Goal: Answer question/provide support: Answer question/provide support

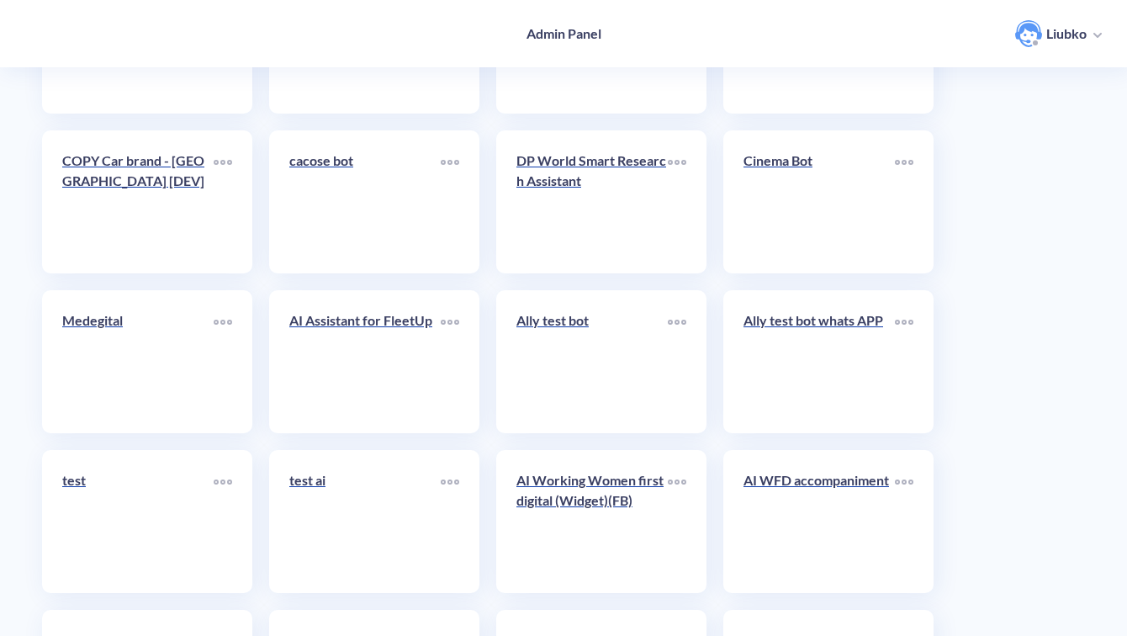
scroll to position [5965, 0]
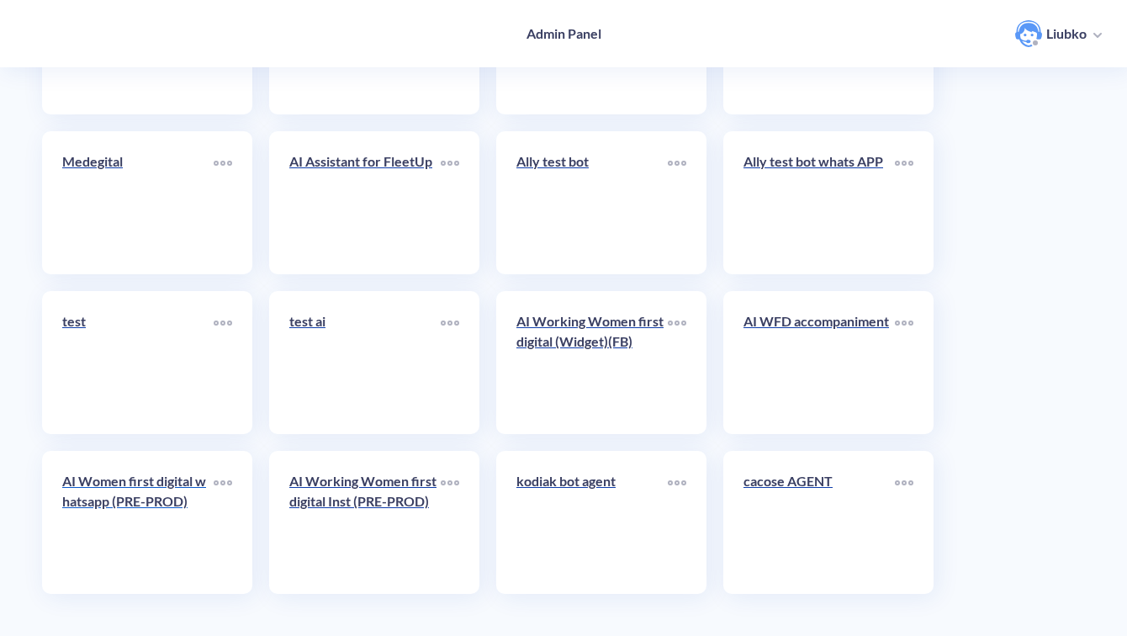
click at [135, 522] on div "AI Women first digital whatsapp (PRE-PROD)" at bounding box center [137, 498] width 151 height 54
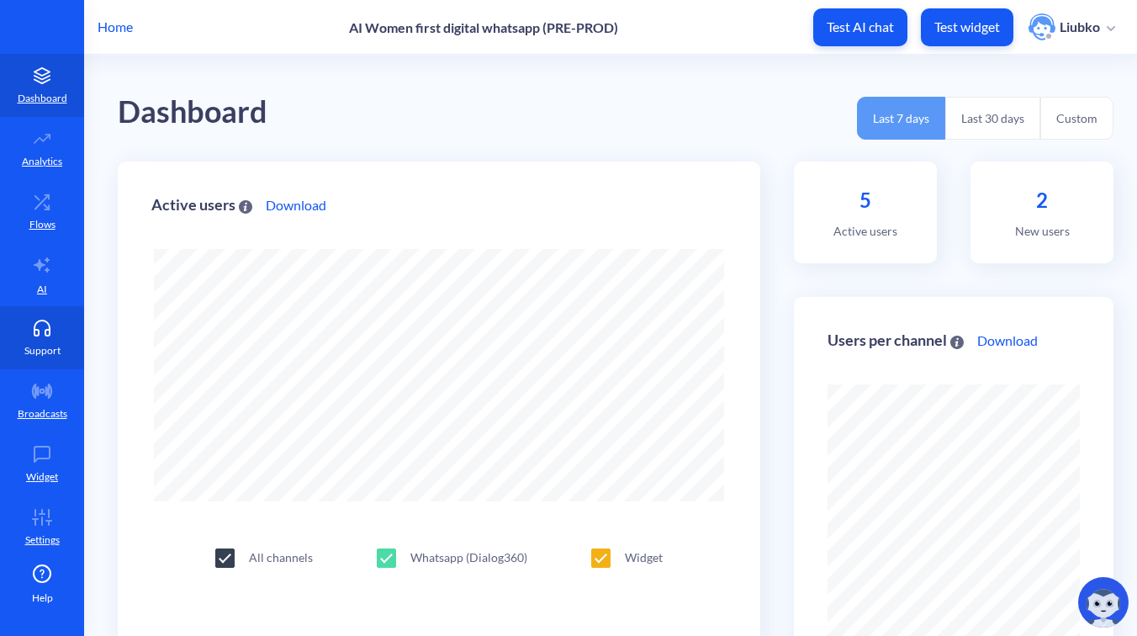
click at [40, 327] on icon at bounding box center [42, 328] width 34 height 17
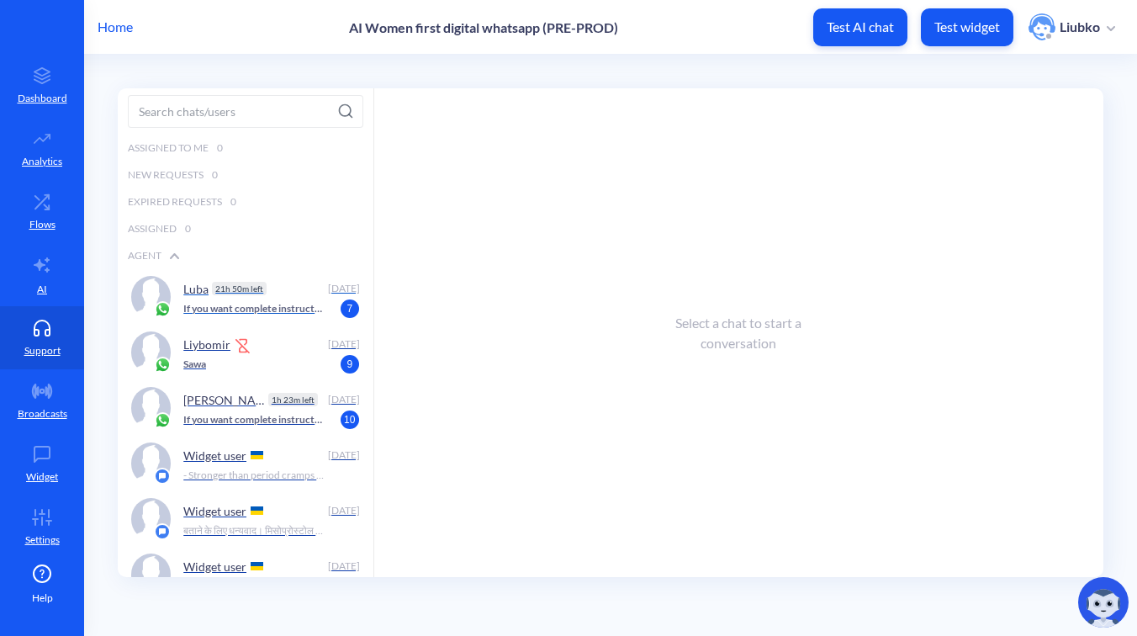
click at [291, 305] on p "If you want complete instructions on how to protect your digital security, we h…" at bounding box center [253, 308] width 140 height 15
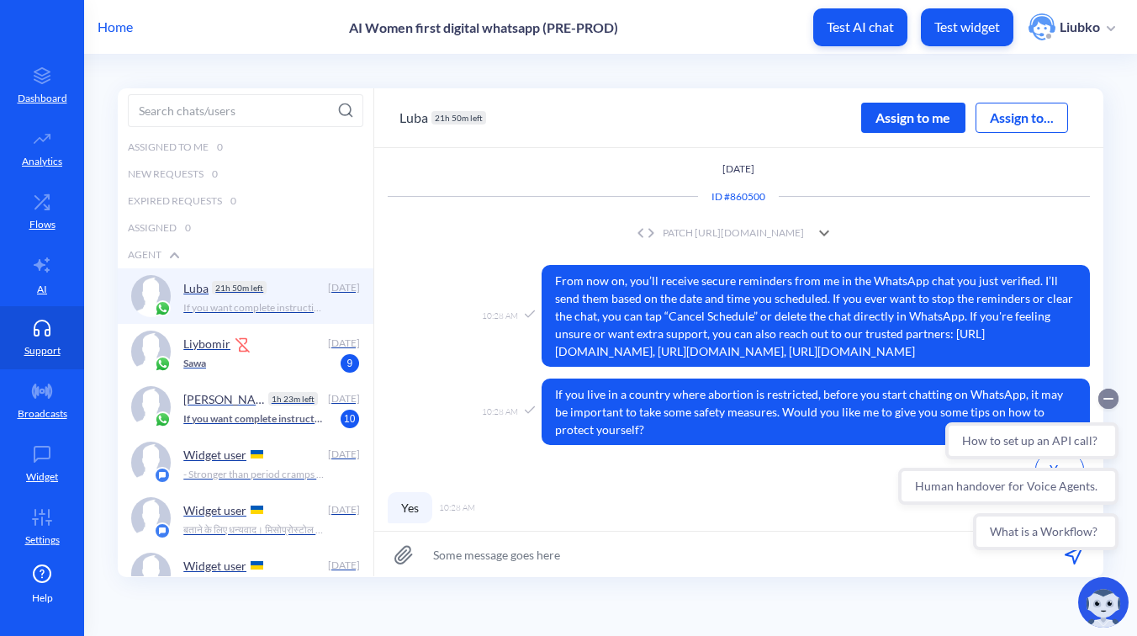
click at [1107, 397] on circle "Collapse conversation starters" at bounding box center [1109, 399] width 20 height 20
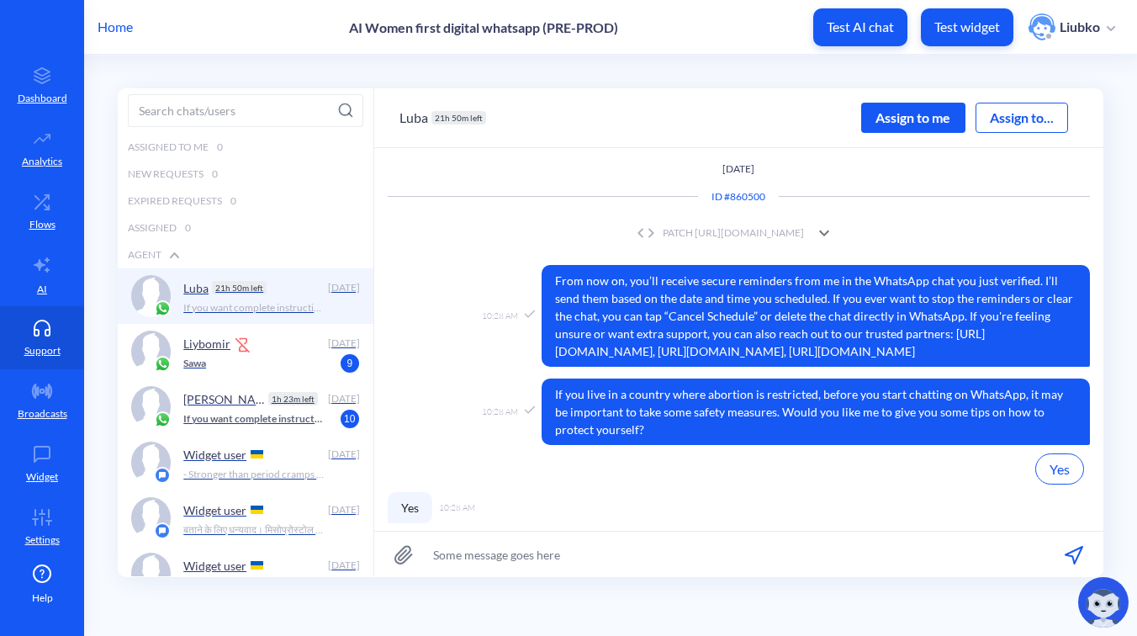
click at [670, 236] on div "PATCH [URL][DOMAIN_NAME]" at bounding box center [719, 232] width 172 height 15
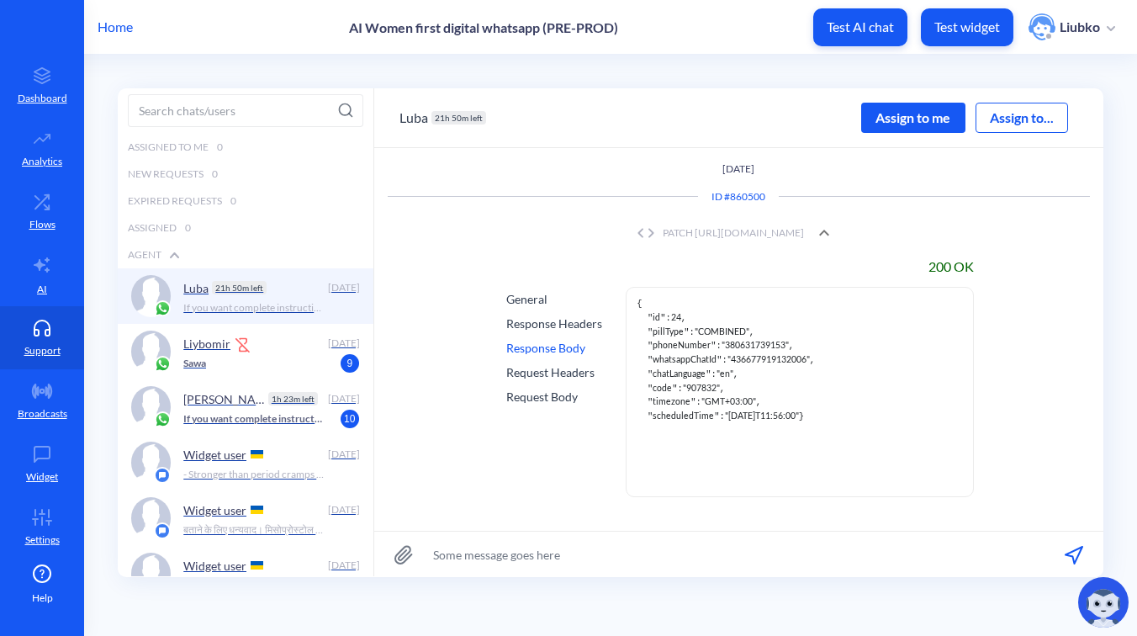
click at [698, 234] on div "PATCH [URL][DOMAIN_NAME]" at bounding box center [719, 232] width 172 height 15
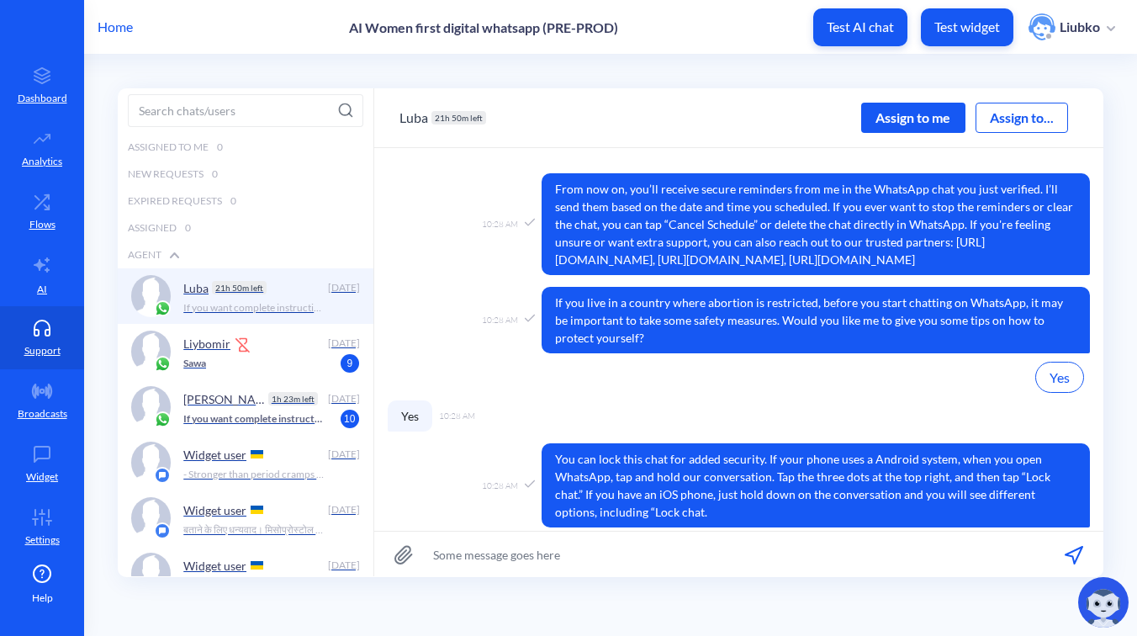
scroll to position [239, 0]
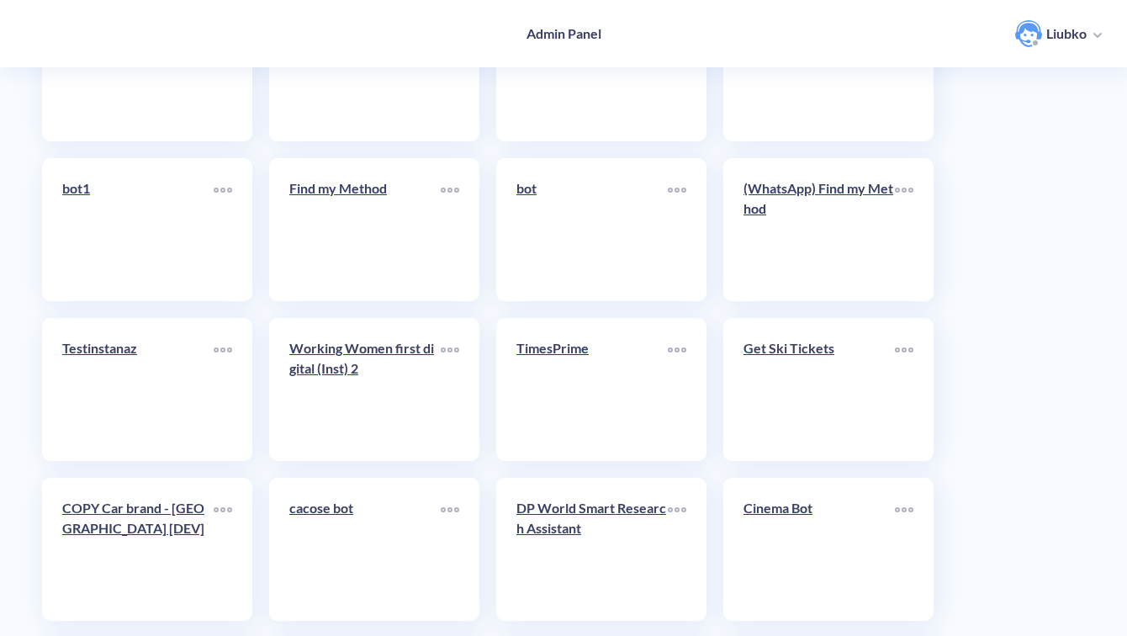
scroll to position [5965, 0]
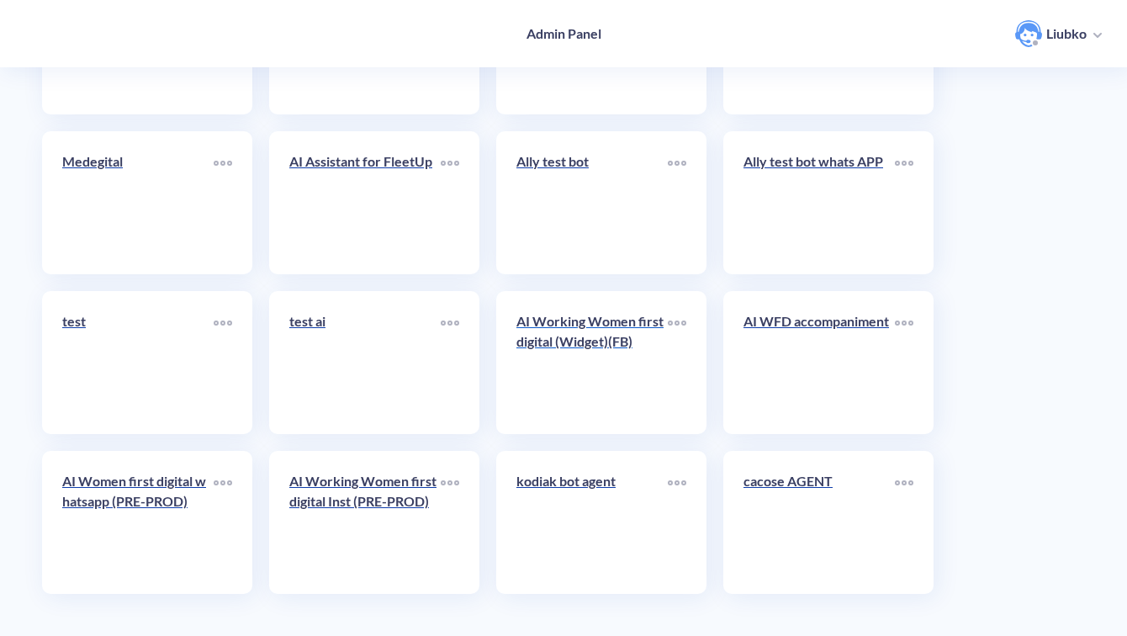
click at [603, 358] on div "AI Working Women first digital (Widget)(FB)" at bounding box center [592, 338] width 151 height 54
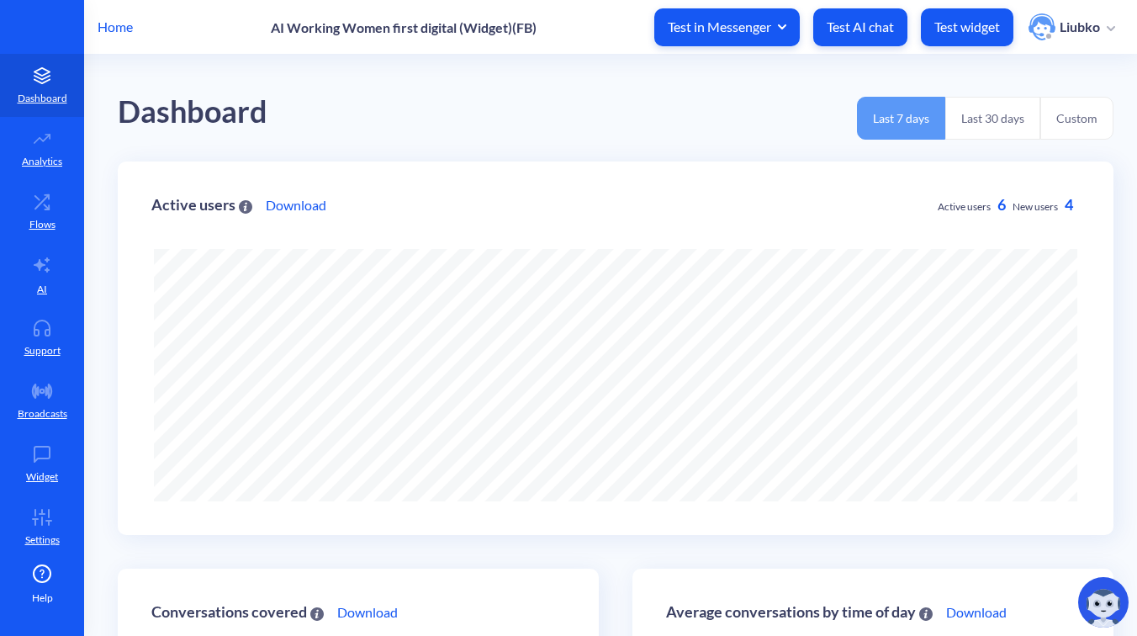
scroll to position [636, 1137]
click at [43, 347] on p "Support" at bounding box center [42, 350] width 36 height 15
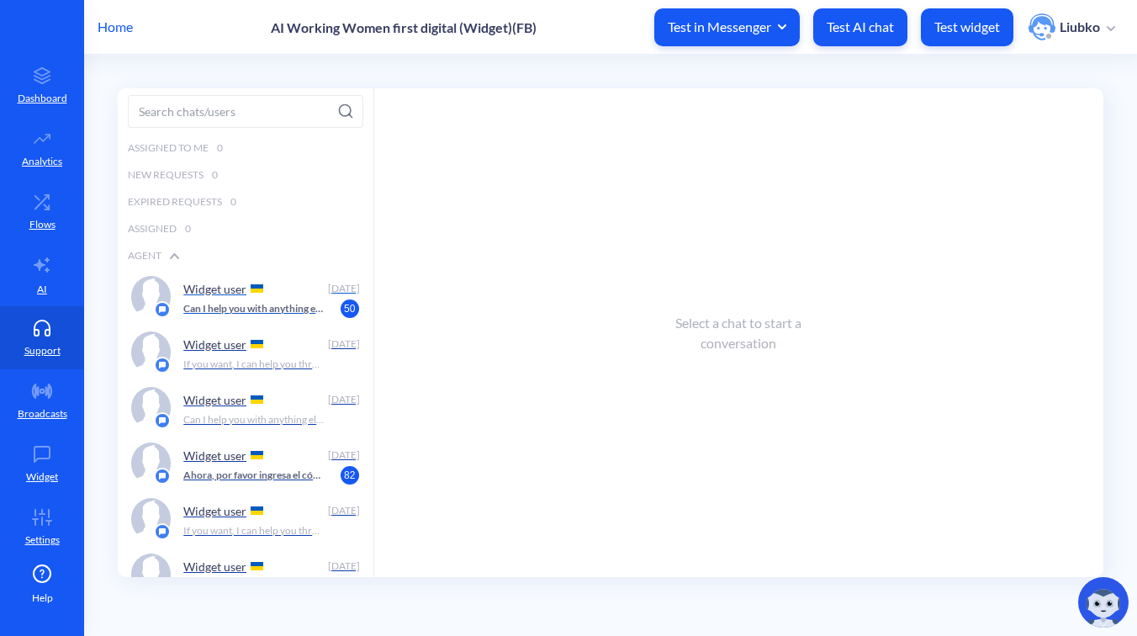
click at [217, 299] on div "Widget user" at bounding box center [251, 288] width 137 height 25
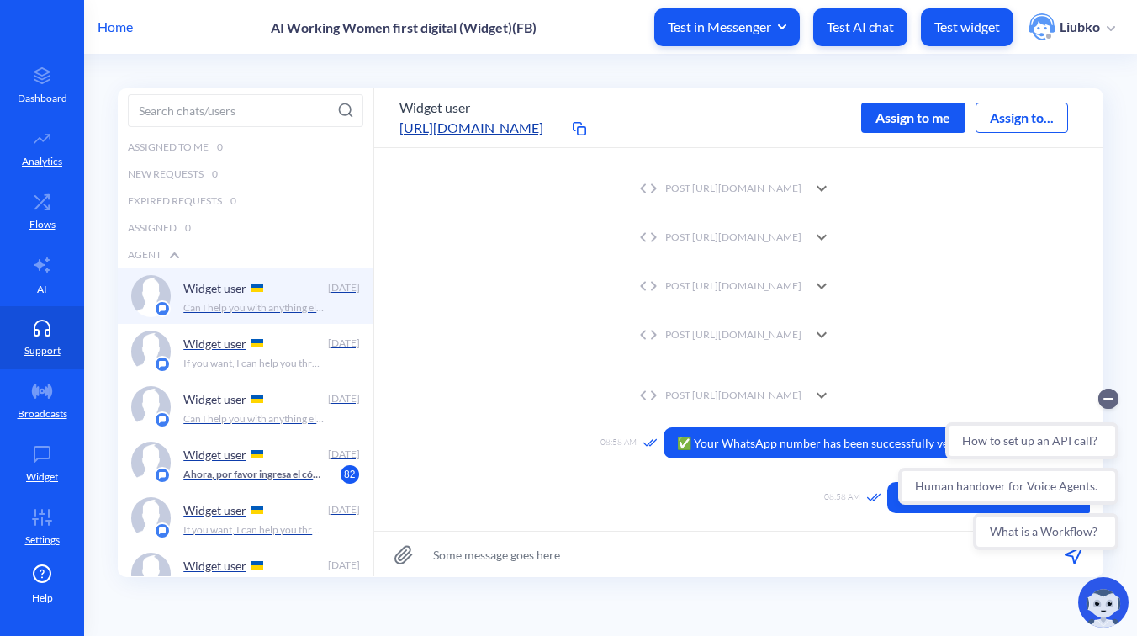
scroll to position [555, 0]
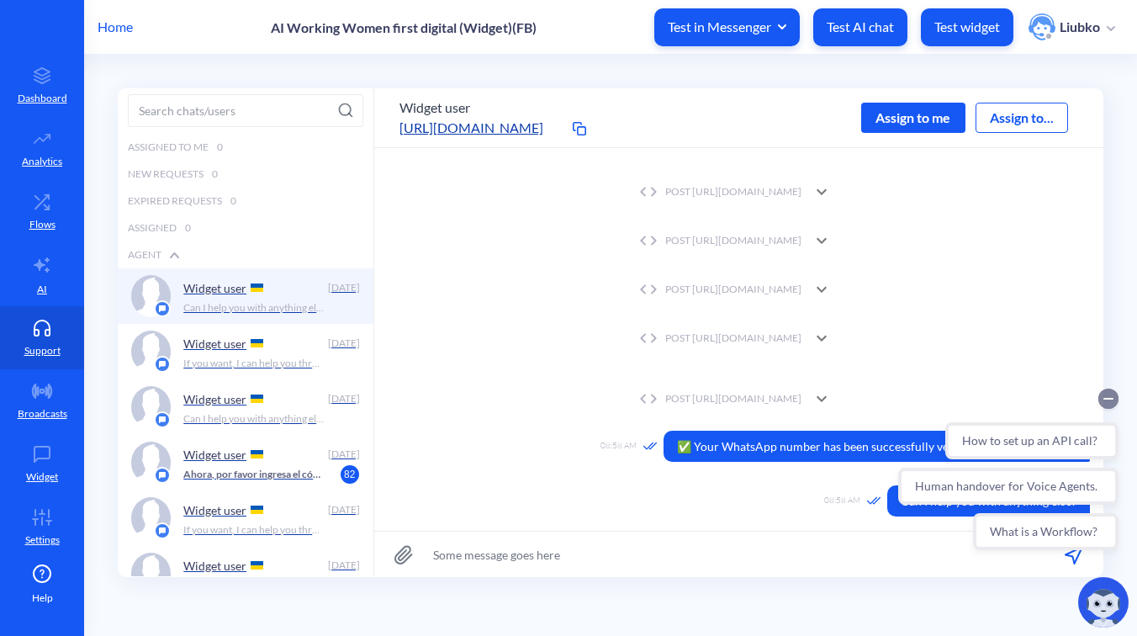
click at [1111, 400] on circle "Collapse conversation starters" at bounding box center [1109, 399] width 20 height 20
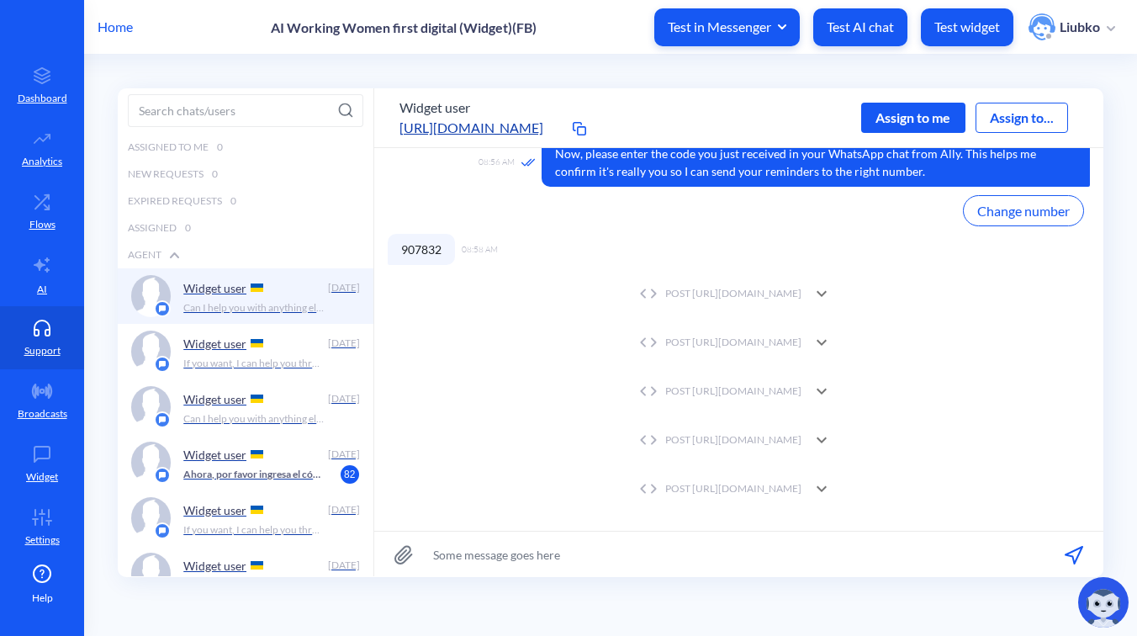
scroll to position [398, 0]
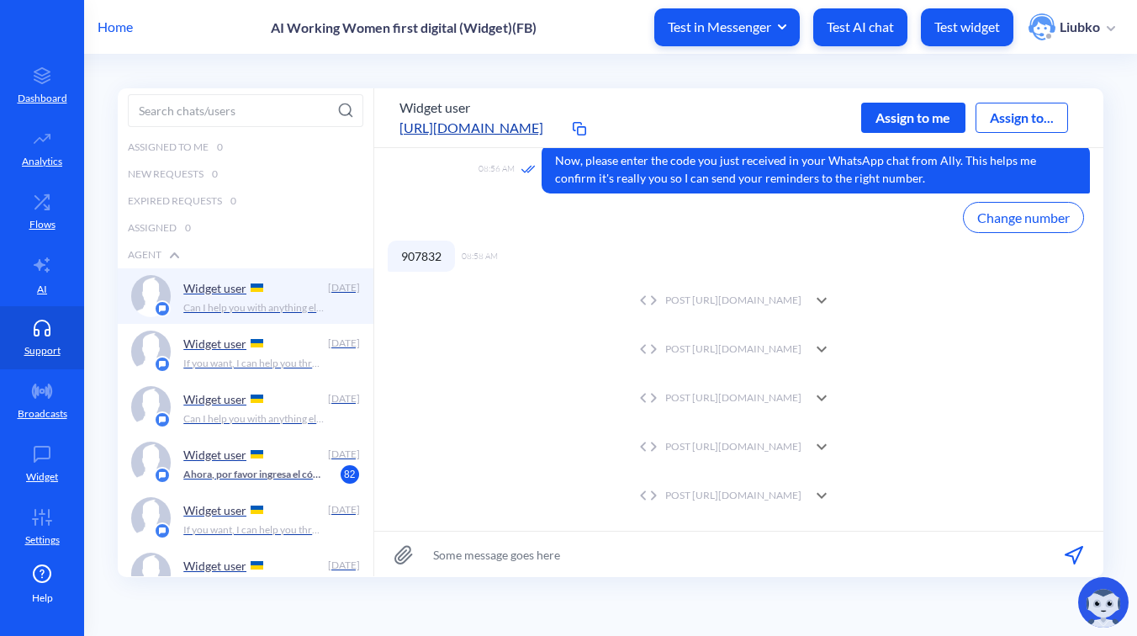
click at [802, 296] on div "POST https://wfd.analytics.botscrew.net/accompaniment/verification/whatsapp/ver…" at bounding box center [718, 300] width 167 height 15
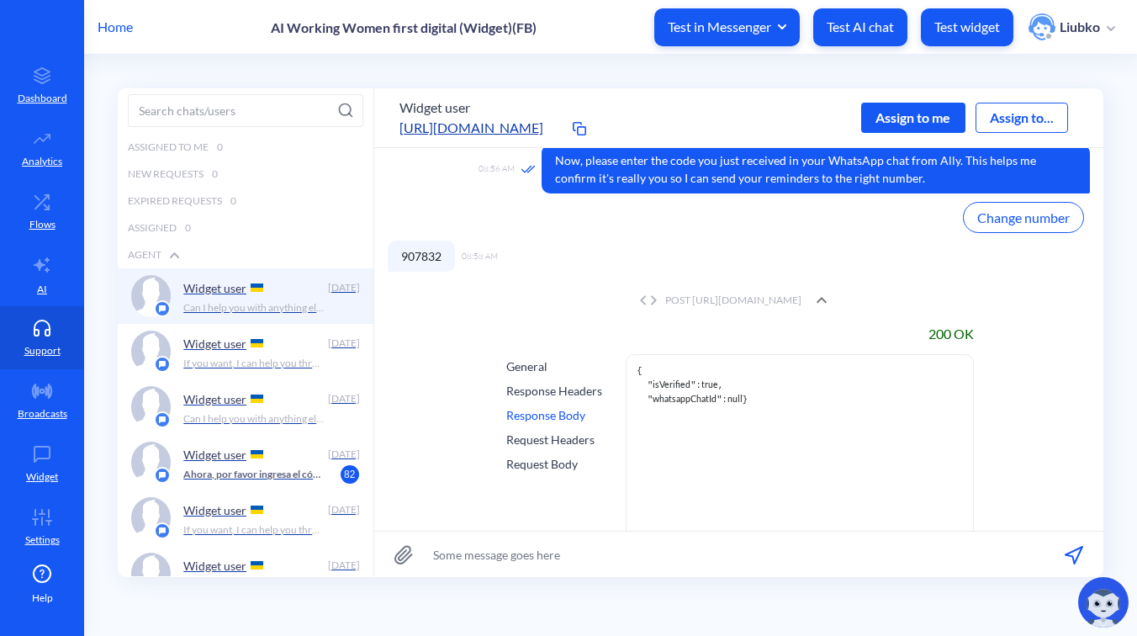
click at [802, 296] on div "POST https://wfd.analytics.botscrew.net/accompaniment/verification/whatsapp/ver…" at bounding box center [718, 300] width 167 height 15
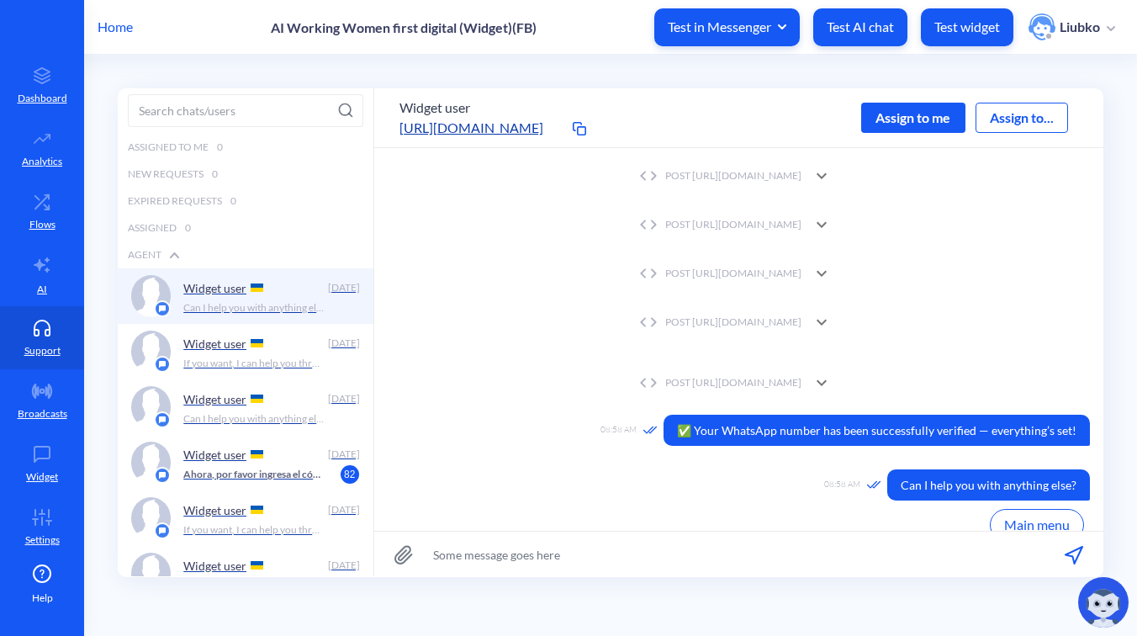
scroll to position [575, 0]
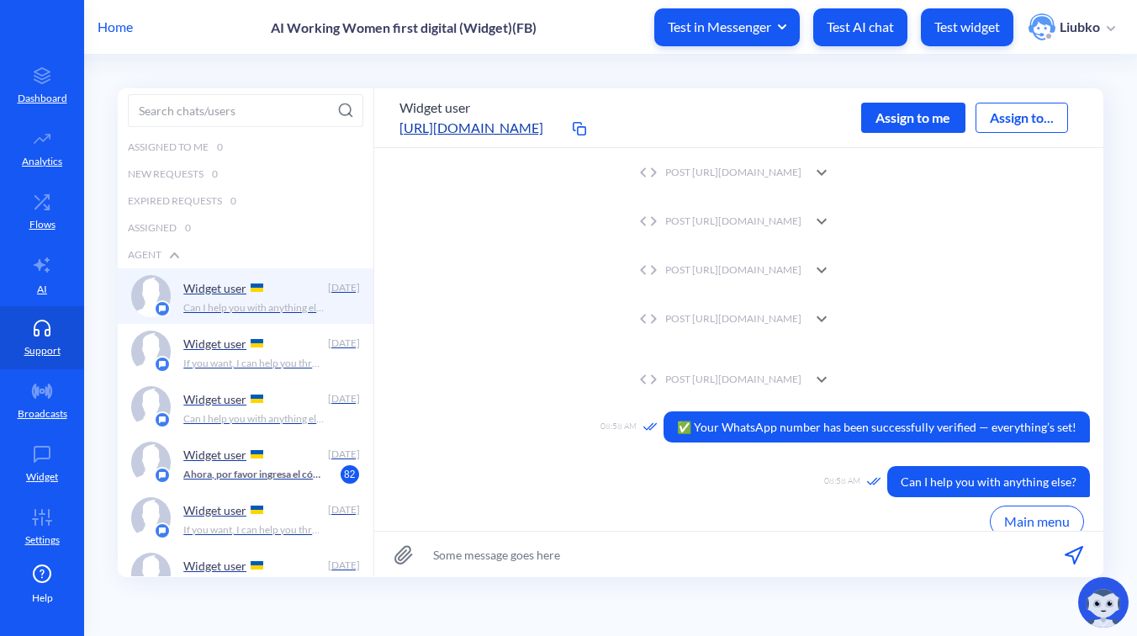
click at [802, 269] on div "POST https://wfd.analytics.botscrew.net/accompaniment/chat/create" at bounding box center [718, 269] width 167 height 15
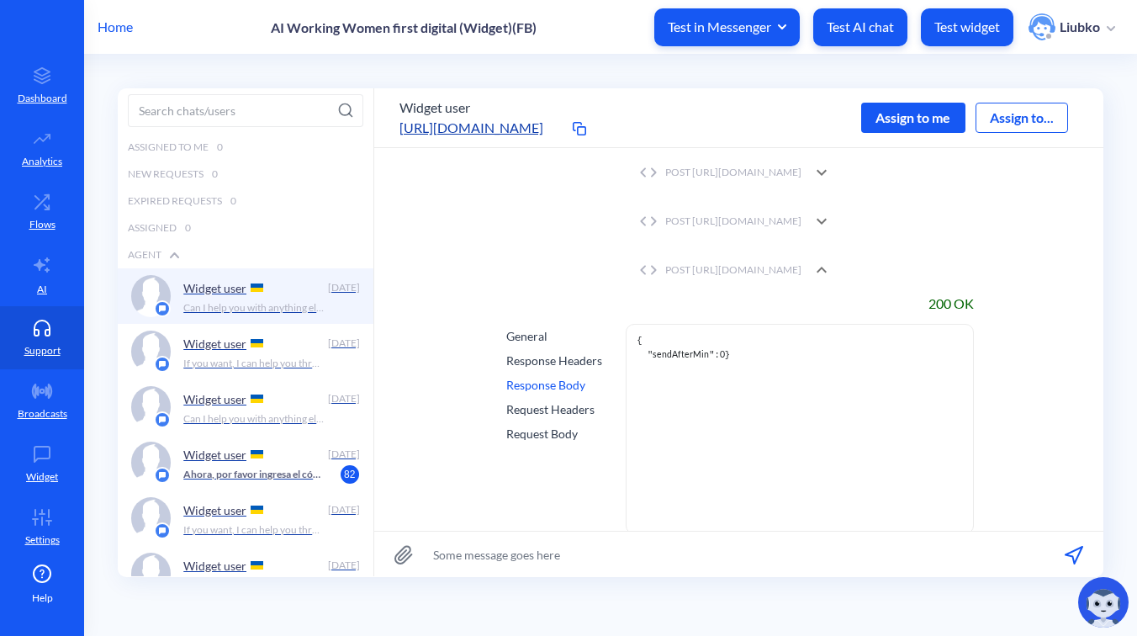
click at [580, 362] on div "Response Headers" at bounding box center [554, 361] width 96 height 18
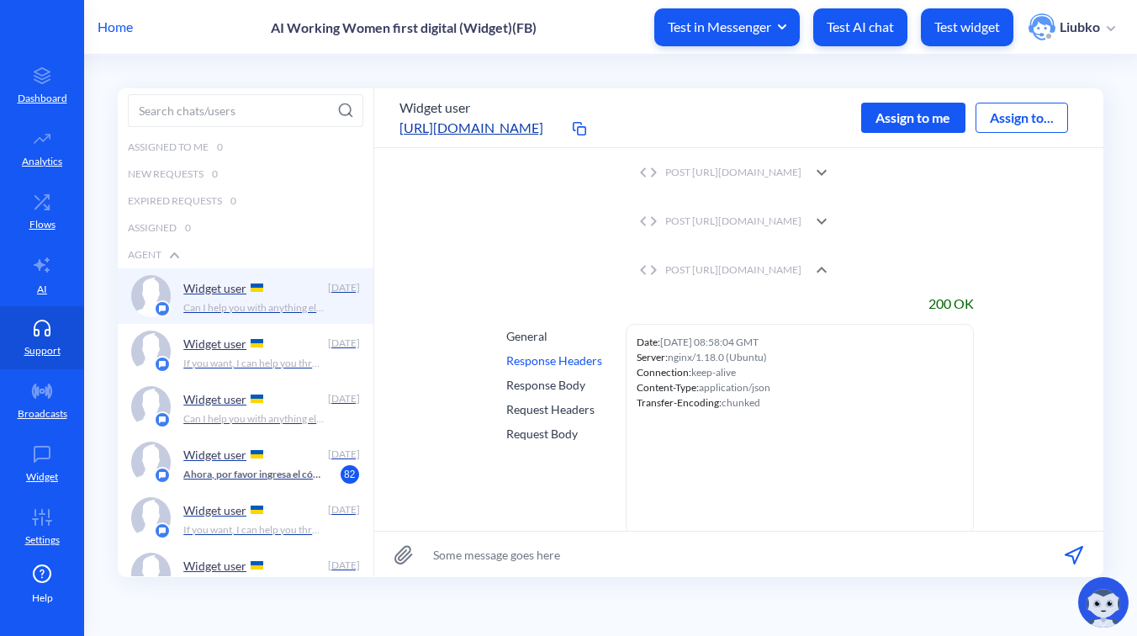
click at [570, 384] on div "Response Body" at bounding box center [554, 385] width 96 height 18
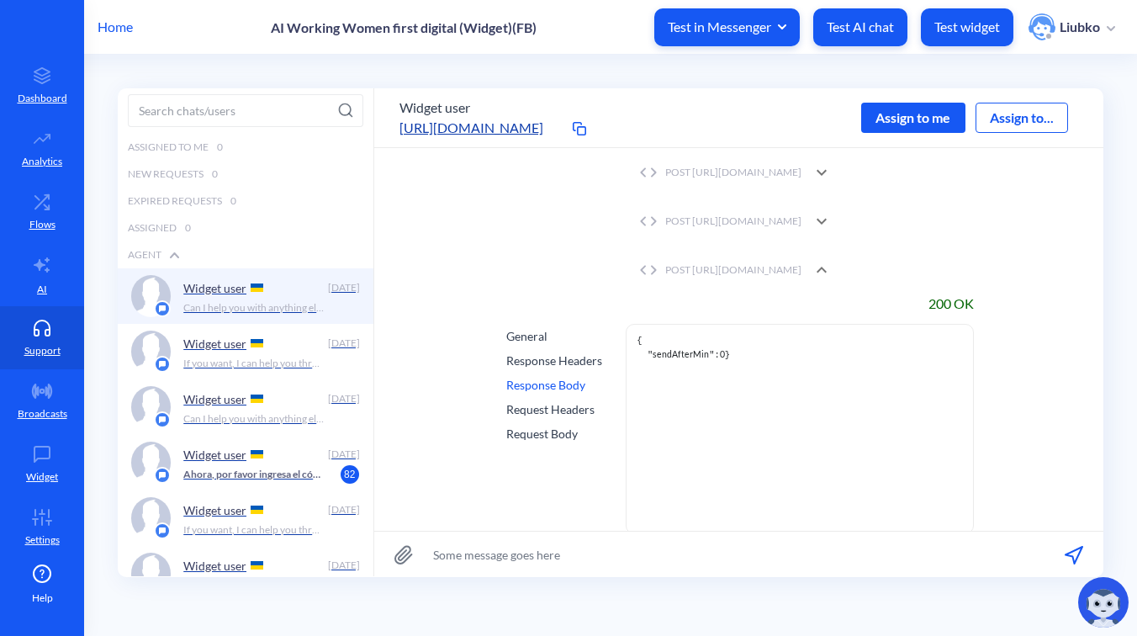
click at [568, 411] on div "Request Headers" at bounding box center [554, 409] width 96 height 18
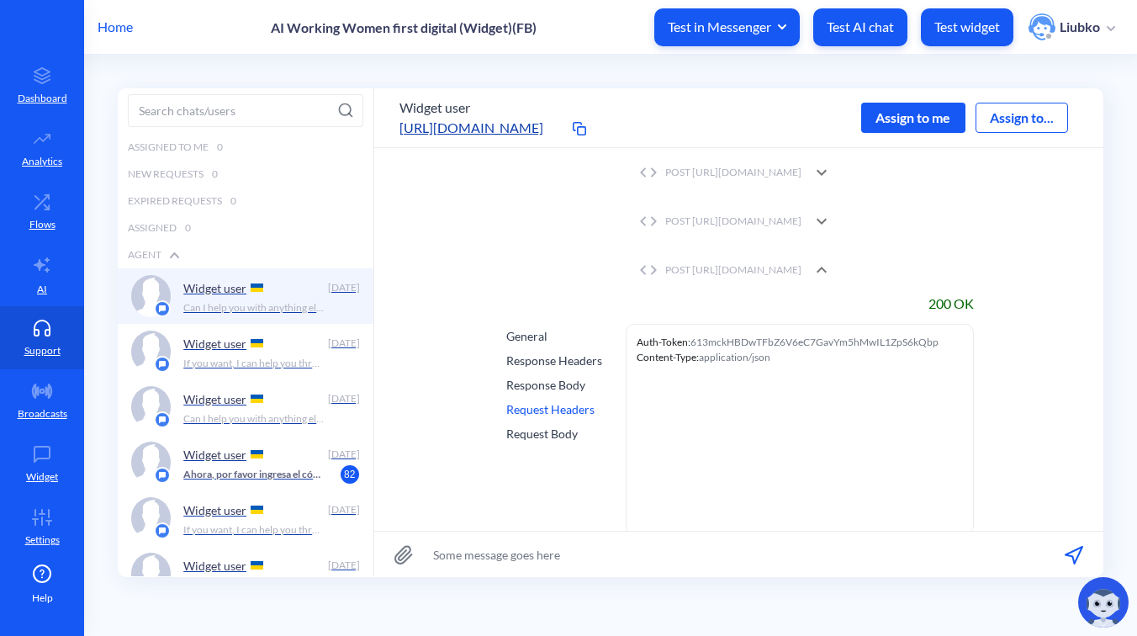
click at [564, 438] on div "Request Body" at bounding box center [554, 434] width 96 height 18
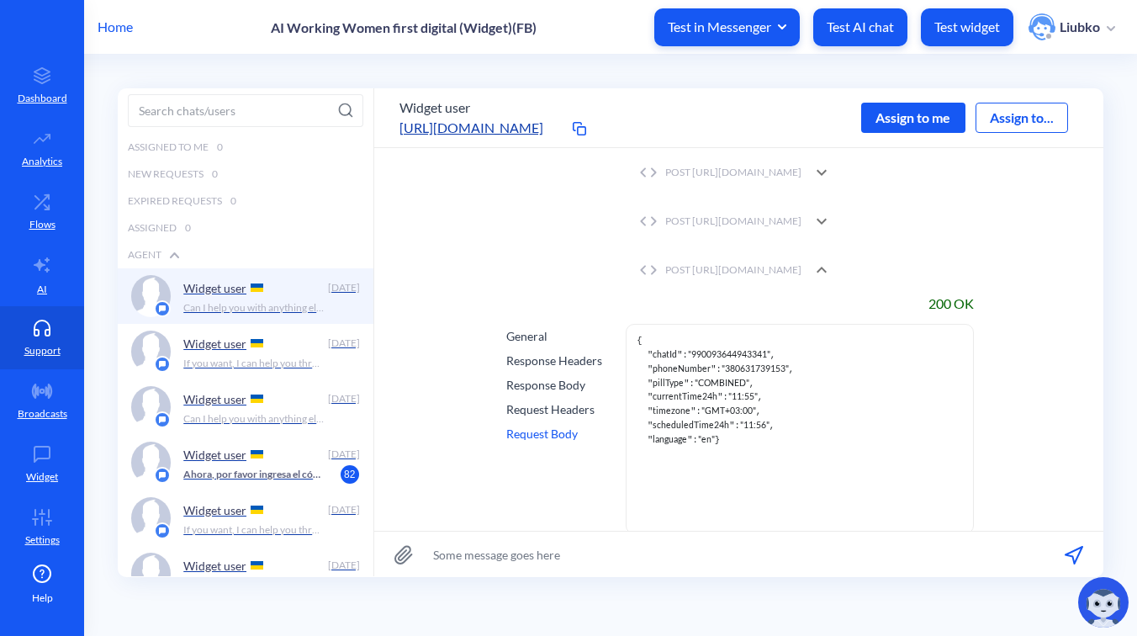
click at [713, 273] on div "POST https://wfd.analytics.botscrew.net/accompaniment/chat/create" at bounding box center [718, 269] width 167 height 15
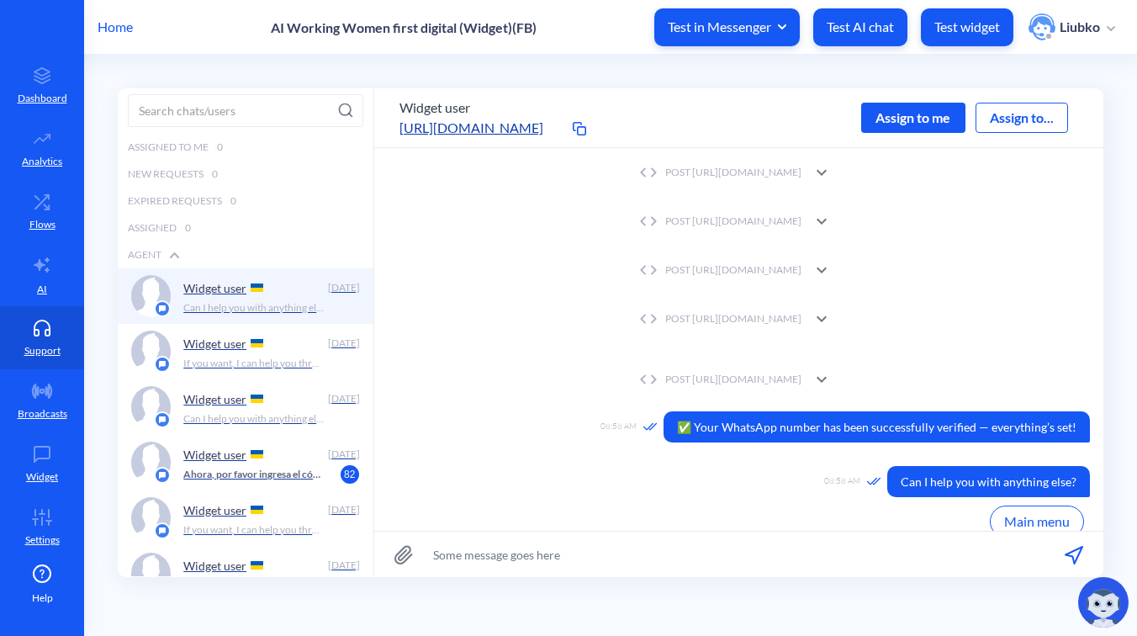
scroll to position [588, 0]
